Goal: Check status

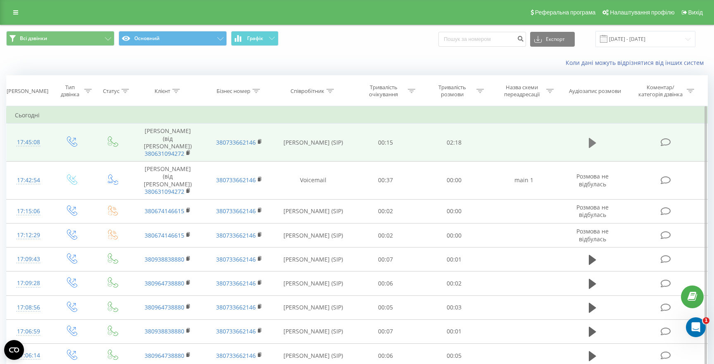
click at [593, 138] on icon at bounding box center [592, 143] width 7 height 10
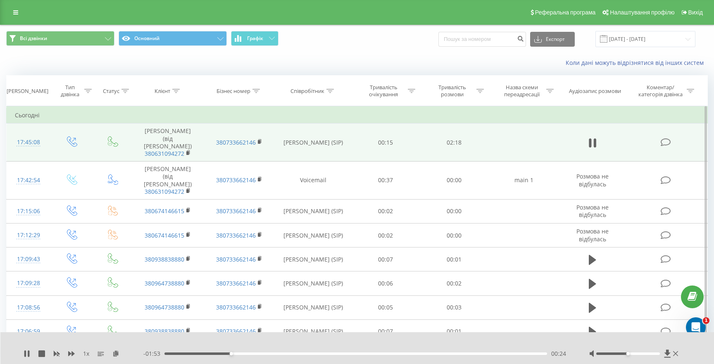
click at [425, 8] on div "Реферальна програма Налаштування профілю Вихід" at bounding box center [357, 12] width 714 height 25
click at [668, 354] on icon at bounding box center [667, 354] width 6 height 8
click at [42, 355] on icon at bounding box center [41, 353] width 7 height 7
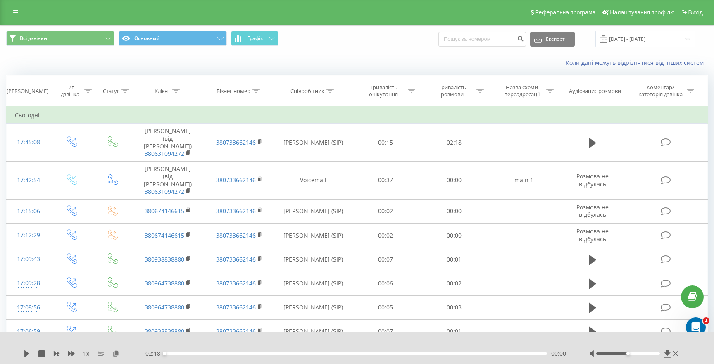
click at [144, 66] on div "Коли дані можуть відрізнятися вiд інших систем" at bounding box center [356, 63] width 713 height 20
